Goal: Find specific page/section: Find specific page/section

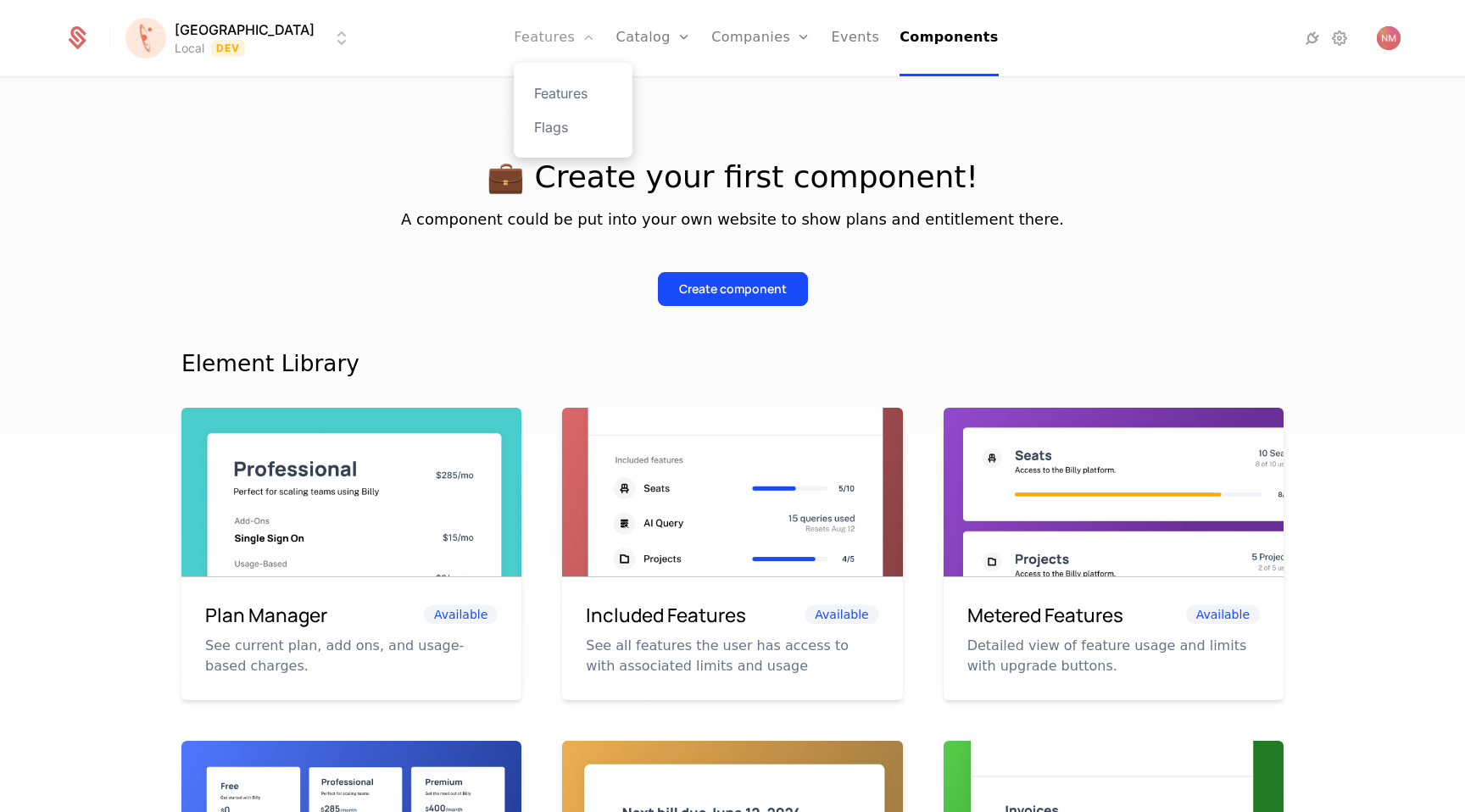
click at [532, 39] on link "Features" at bounding box center [555, 38] width 82 height 76
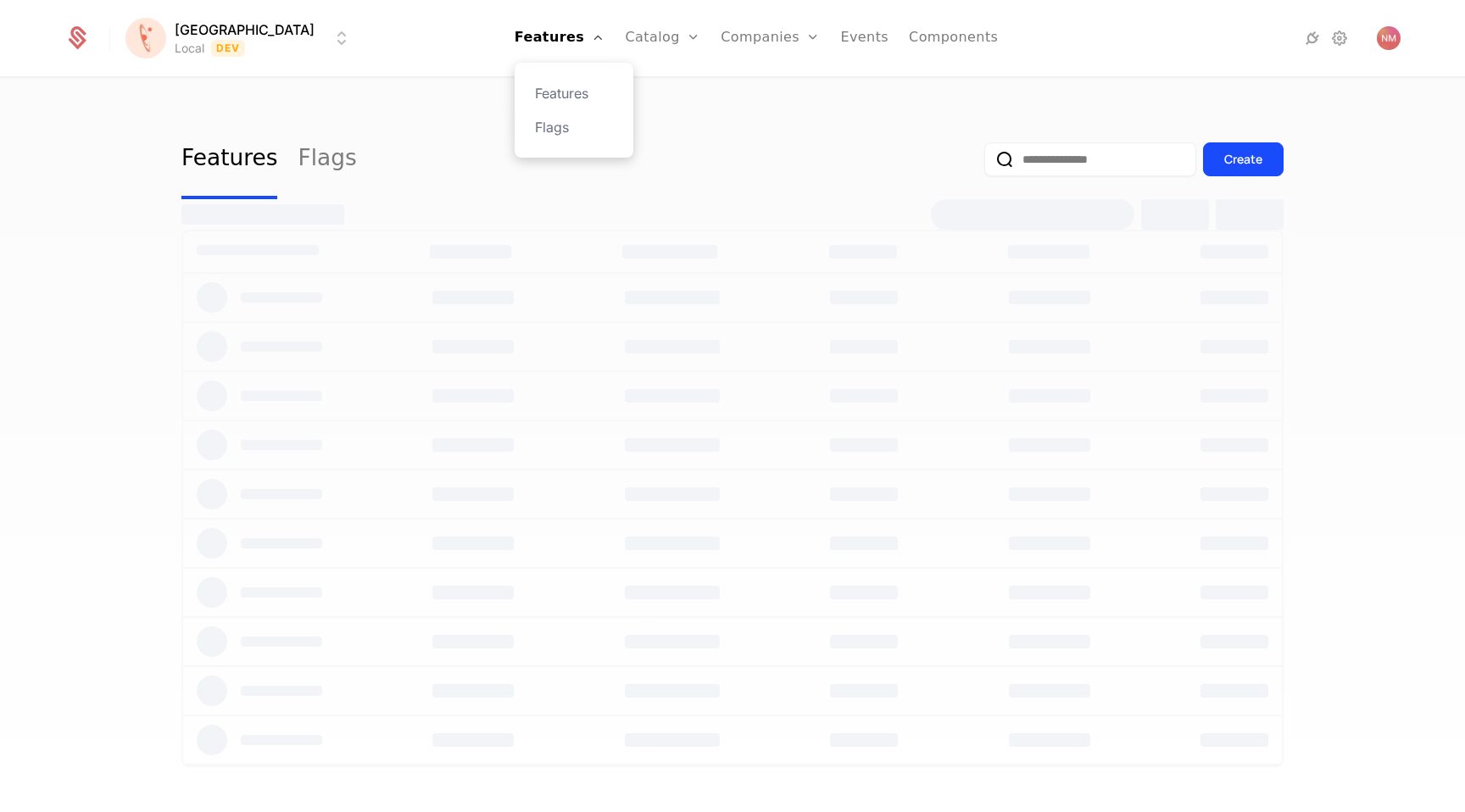
click at [537, 137] on div "Features Flags" at bounding box center [574, 110] width 119 height 95
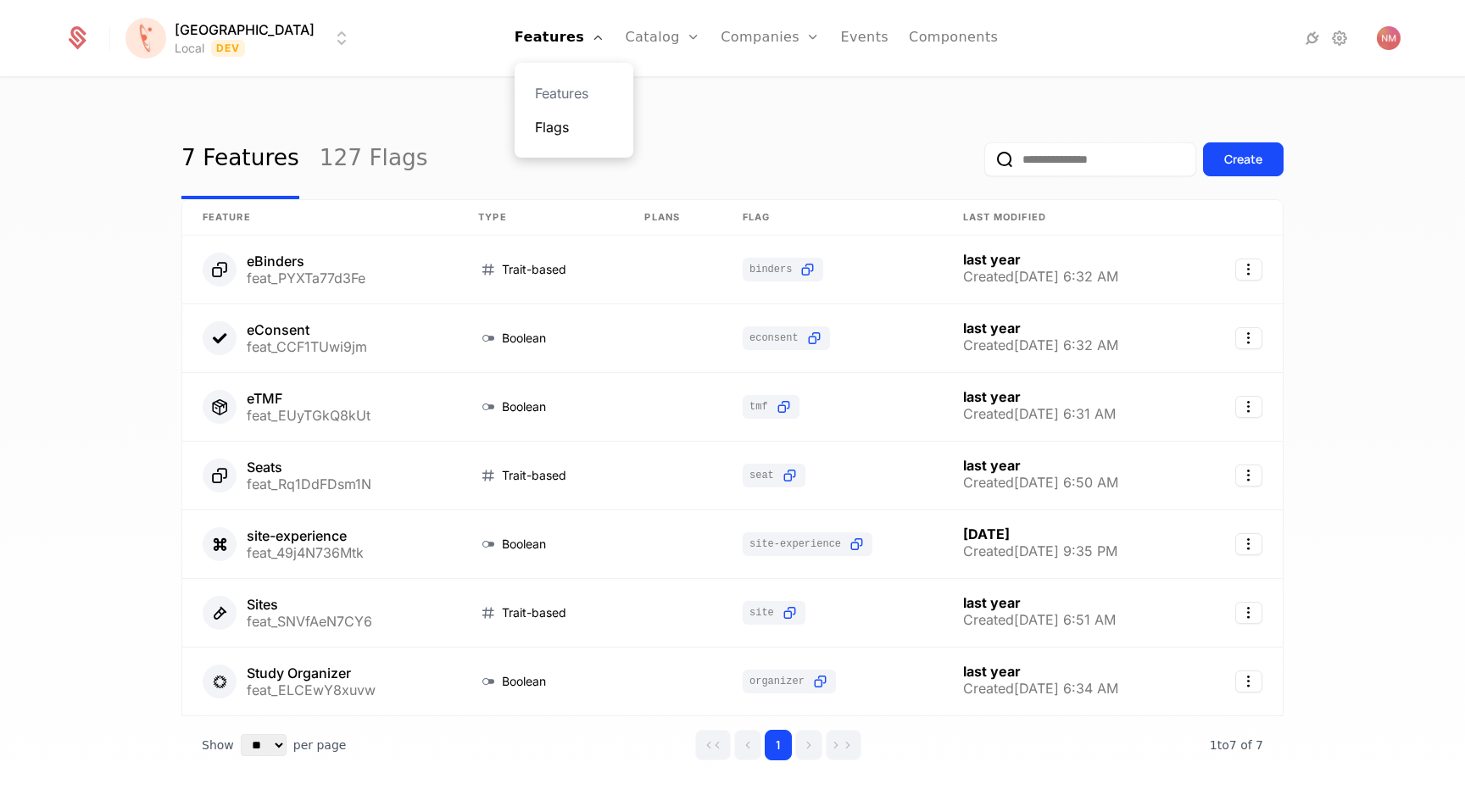
click at [535, 118] on link "Flags" at bounding box center [574, 127] width 78 height 20
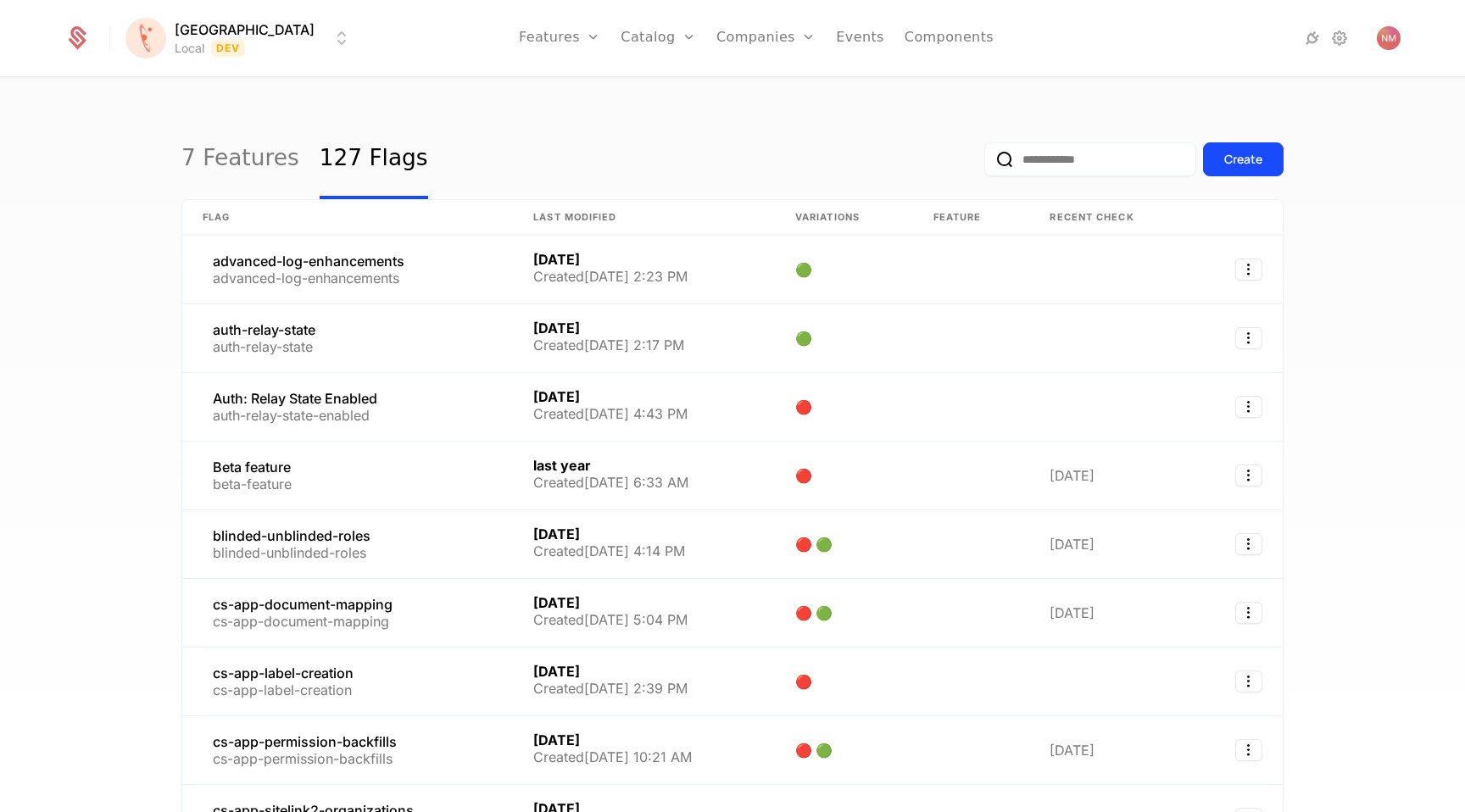
click at [1075, 163] on input "email" at bounding box center [1090, 159] width 212 height 34
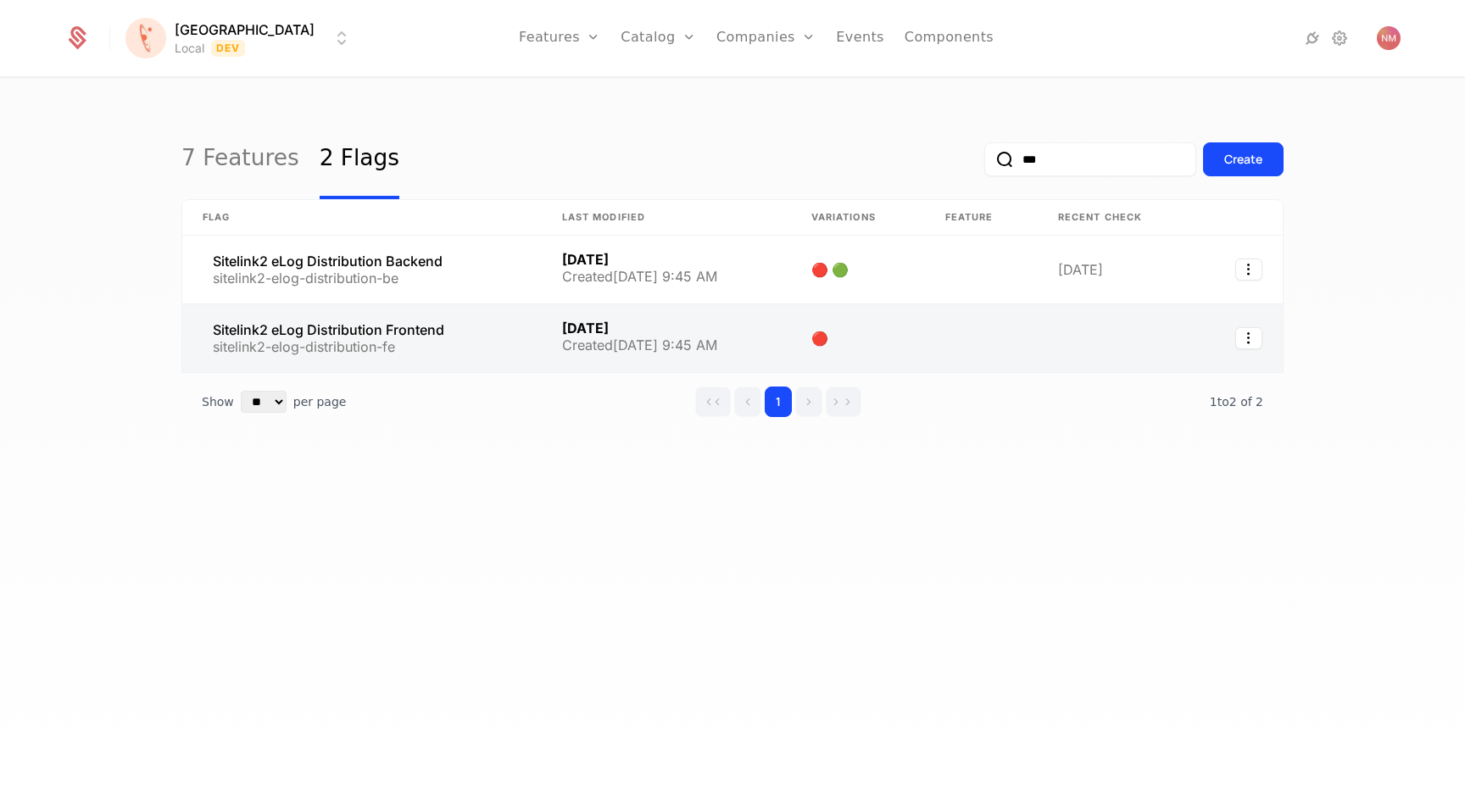
type input "***"
click at [320, 325] on link at bounding box center [362, 338] width 360 height 68
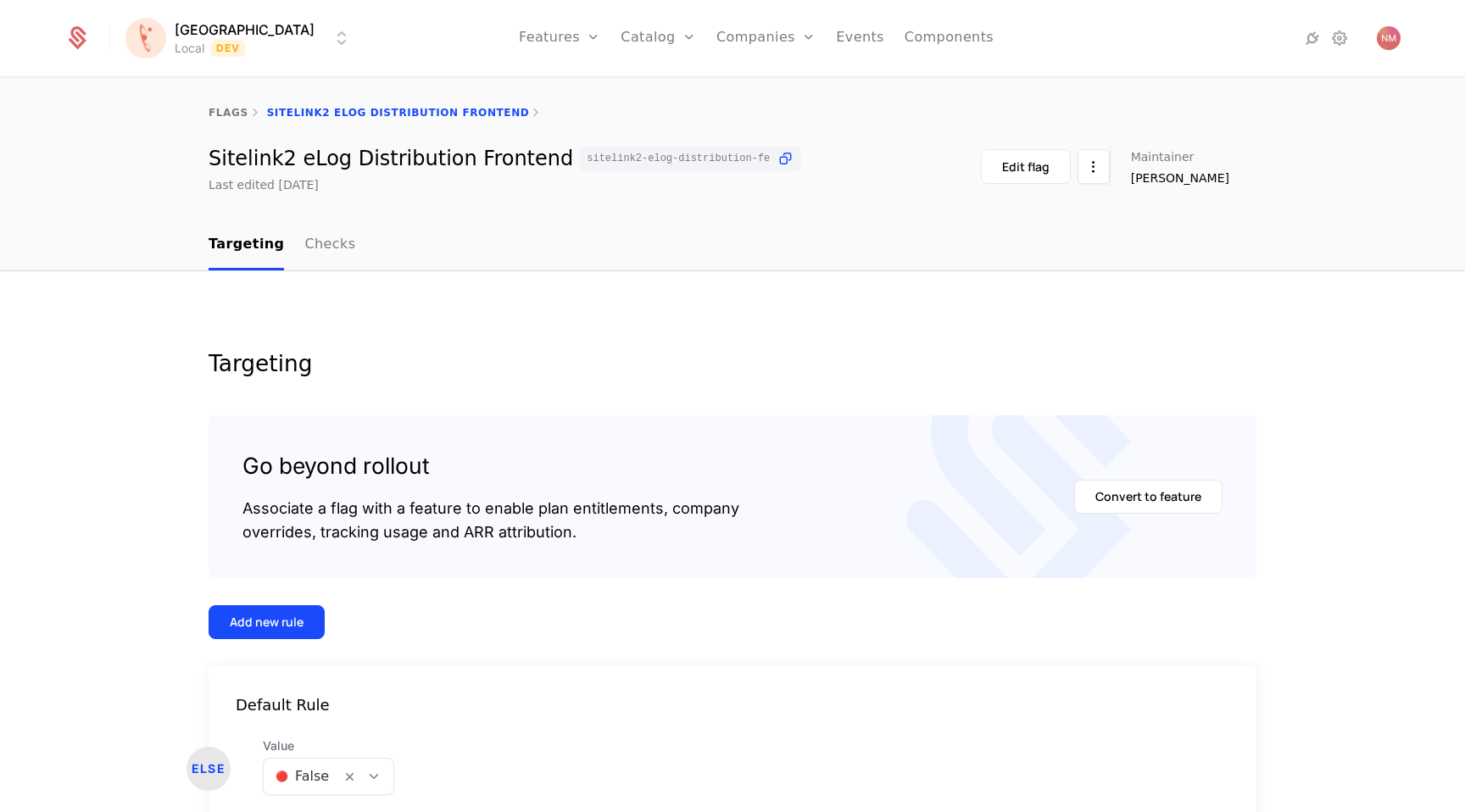
click at [594, 155] on span "sitelink2-elog-distribution-fe" at bounding box center [678, 158] width 183 height 10
click at [777, 155] on icon at bounding box center [786, 159] width 18 height 18
click at [305, 779] on body "[PERSON_NAME] Local Dev Features Features Flags Catalog Plans Add Ons Credits C…" at bounding box center [732, 406] width 1465 height 812
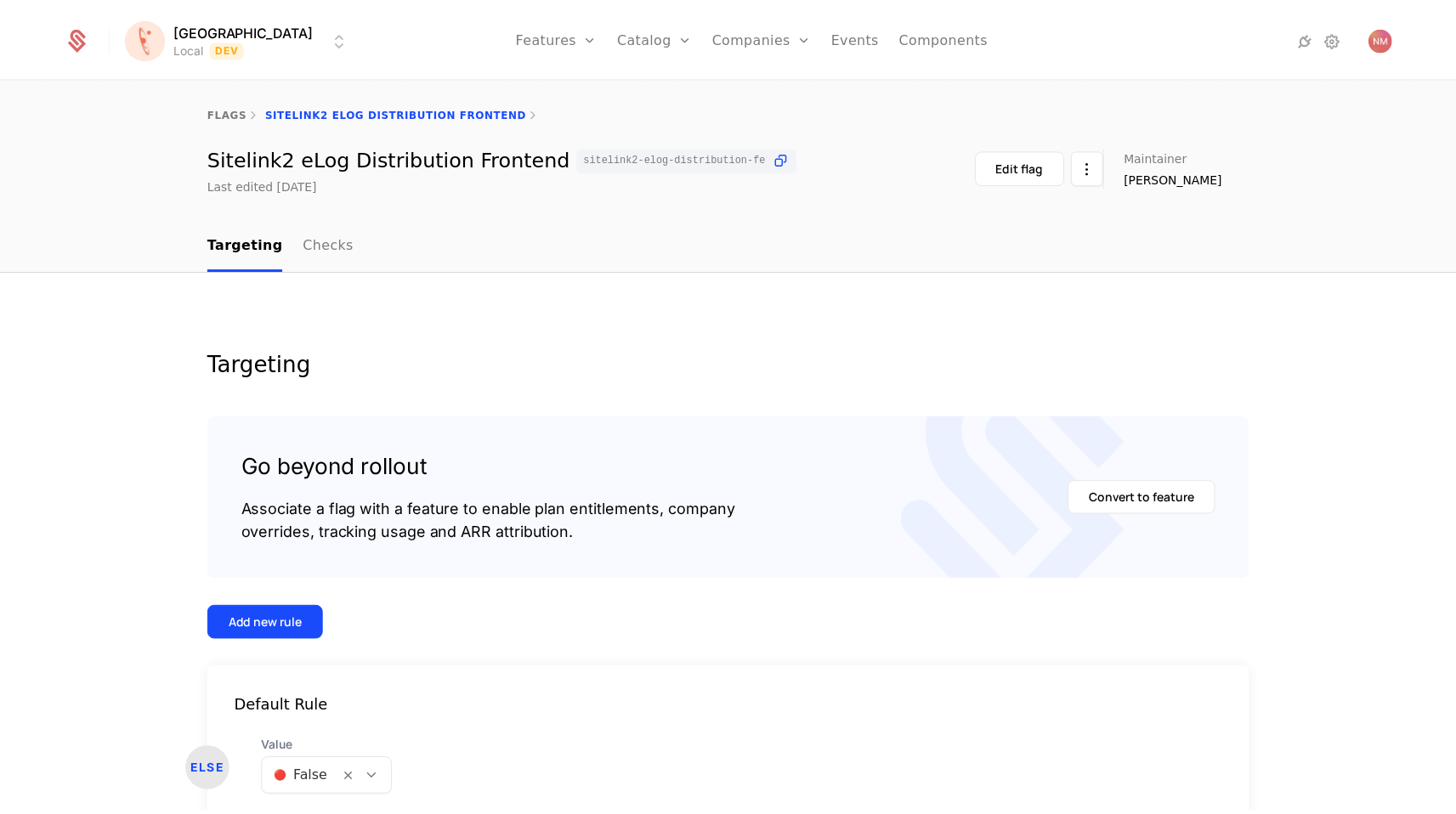
scroll to position [57, 0]
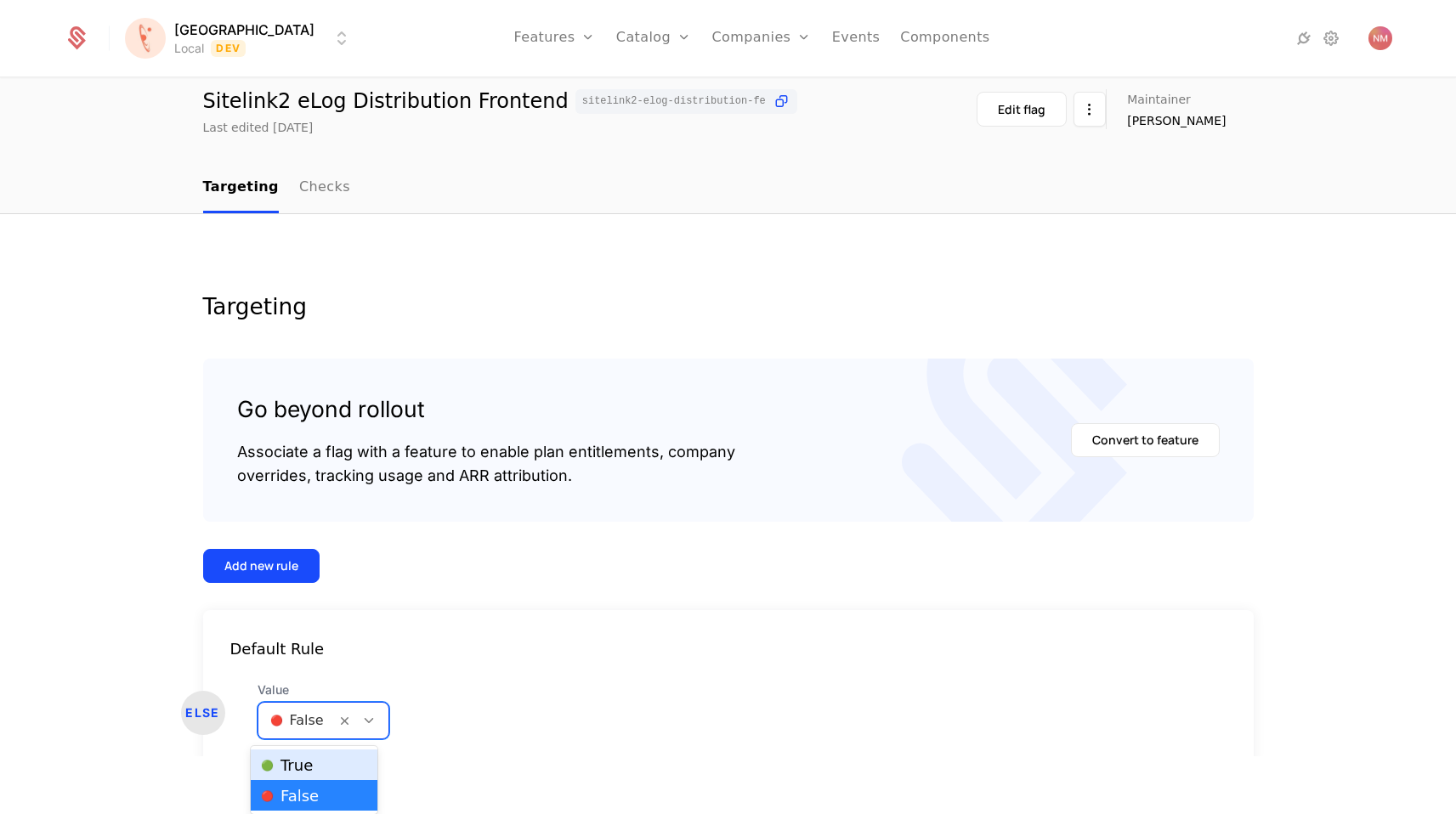
click at [284, 760] on span "🟢 True" at bounding box center [287, 766] width 52 height 15
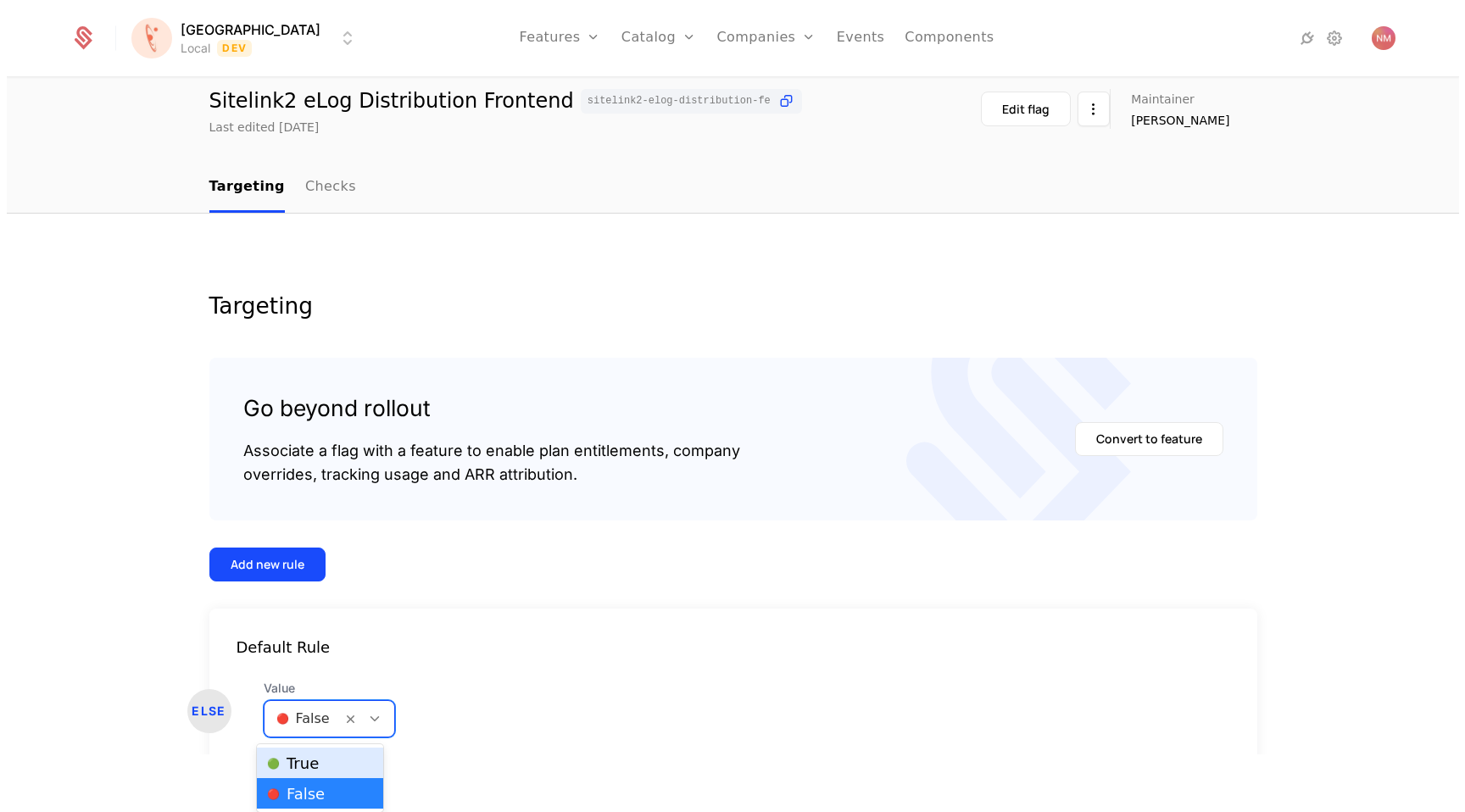
scroll to position [0, 0]
